Goal: Find specific page/section: Find specific page/section

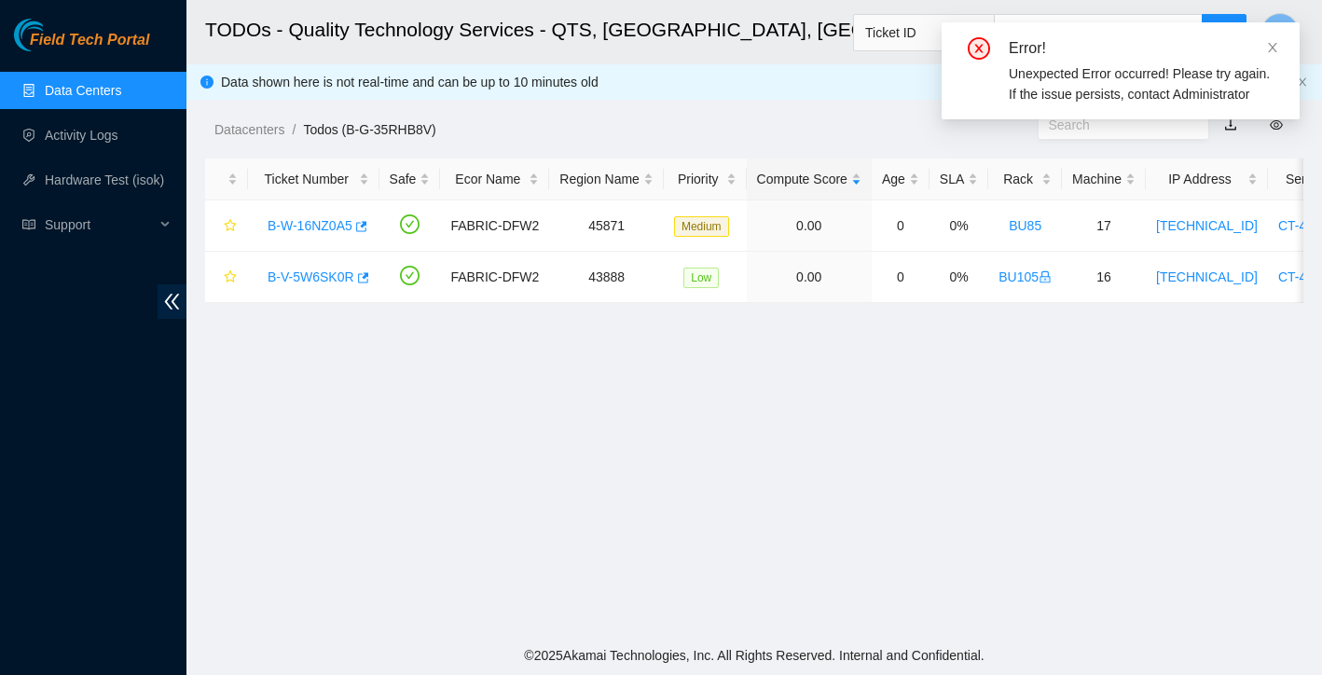
scroll to position [365, 0]
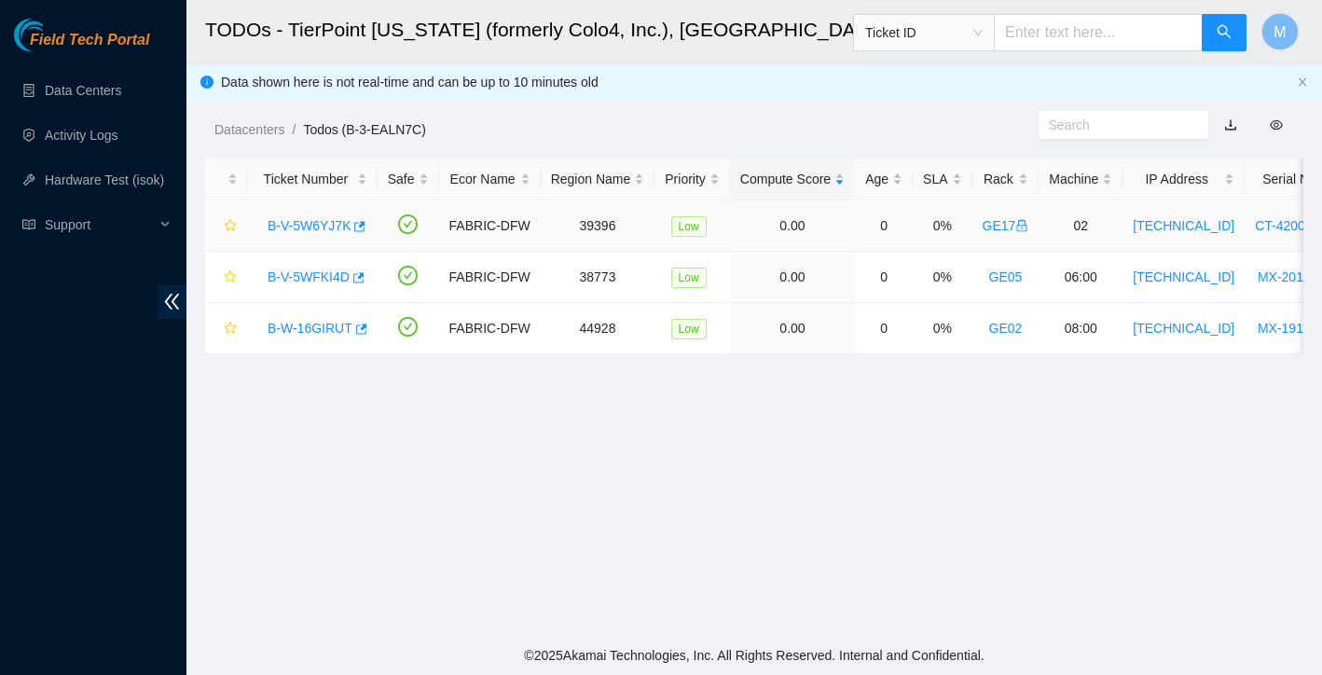
click at [307, 227] on link "B-V-5W6YJ7K" at bounding box center [309, 225] width 83 height 15
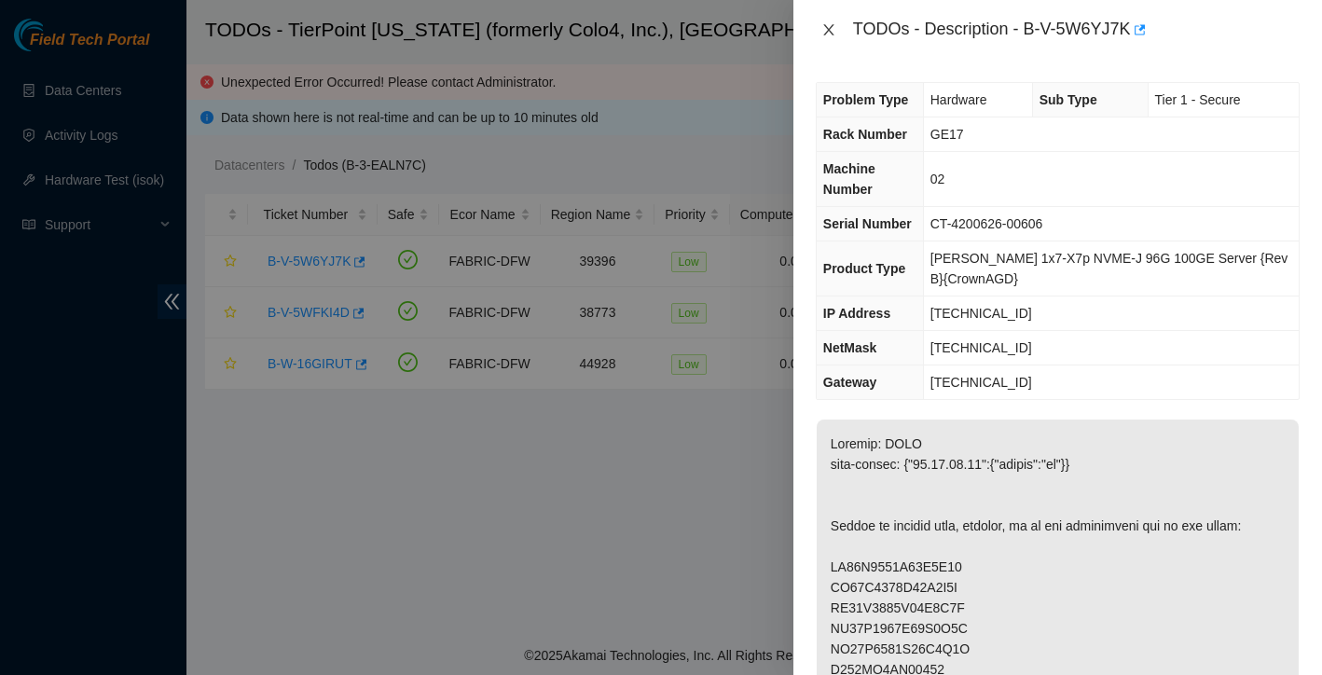
click at [835, 29] on icon "close" at bounding box center [828, 29] width 15 height 15
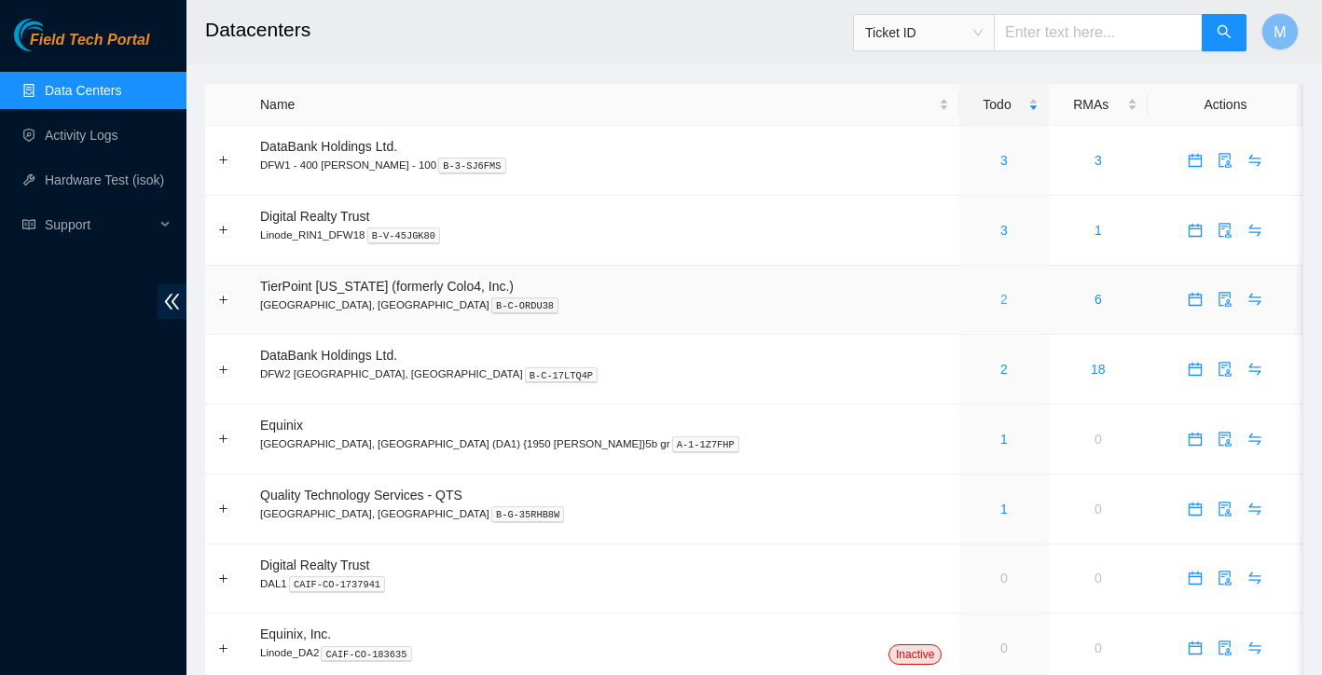
click at [1000, 296] on link "2" at bounding box center [1003, 299] width 7 height 15
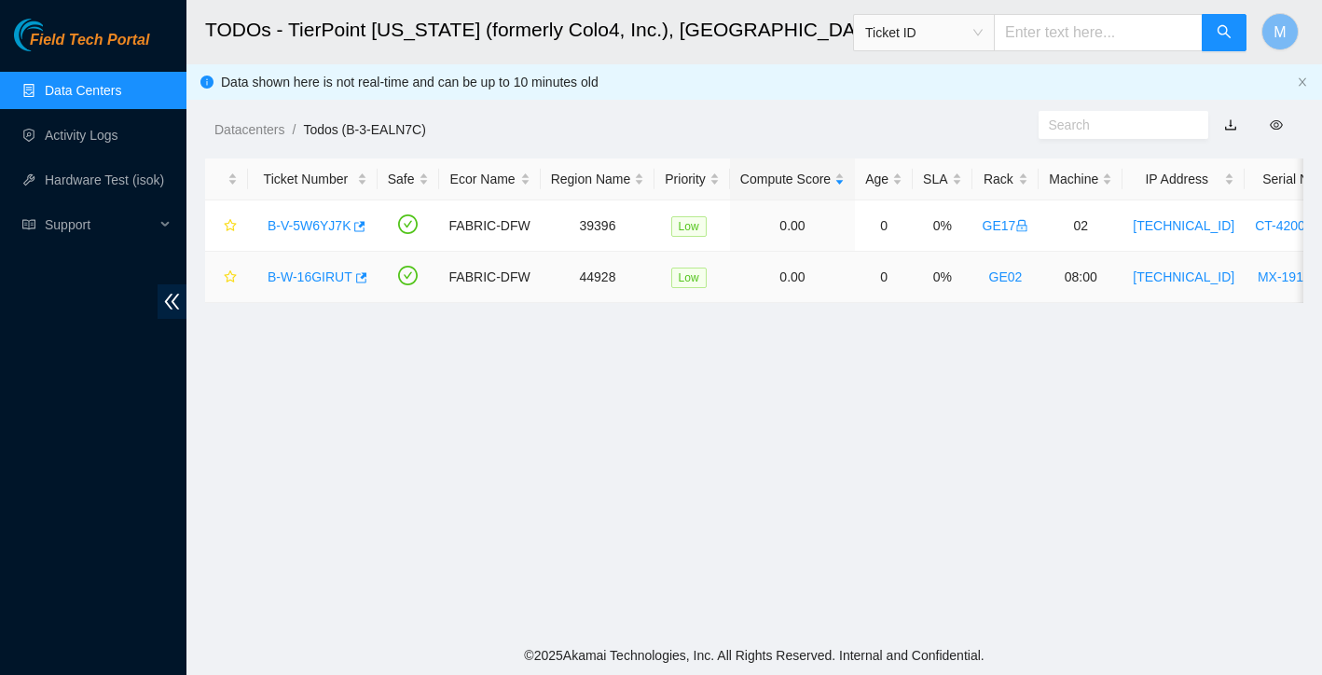
click at [318, 279] on link "B-W-16GIRUT" at bounding box center [310, 276] width 85 height 15
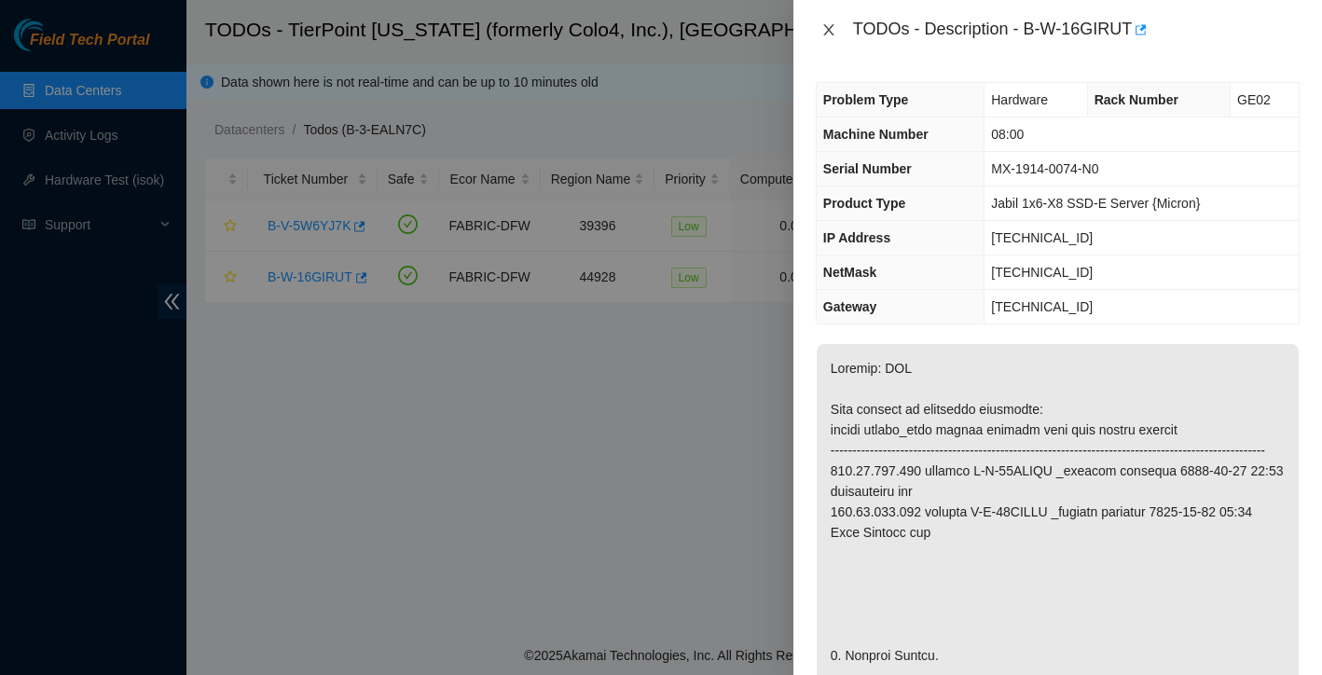
click at [827, 25] on icon "close" at bounding box center [828, 29] width 15 height 15
